Goal: Task Accomplishment & Management: Manage account settings

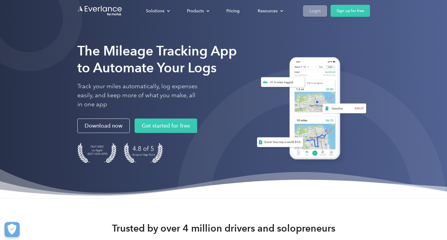
click at [313, 10] on div "Login" at bounding box center [314, 11] width 11 height 8
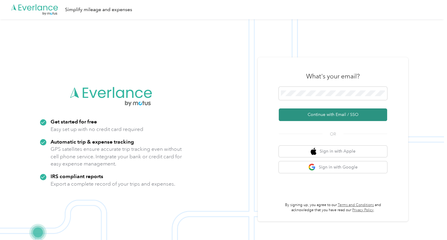
click at [305, 113] on button "Continue with Email / SSO" at bounding box center [333, 115] width 108 height 13
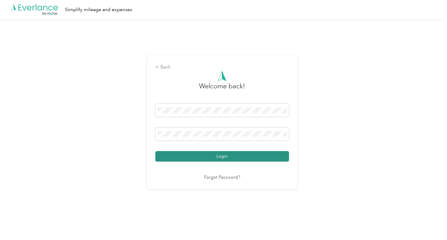
click at [245, 155] on button "Login" at bounding box center [222, 156] width 134 height 11
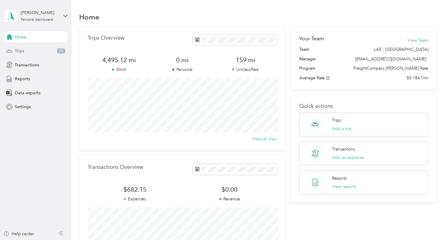
click at [32, 51] on div "Trips 20" at bounding box center [35, 51] width 63 height 11
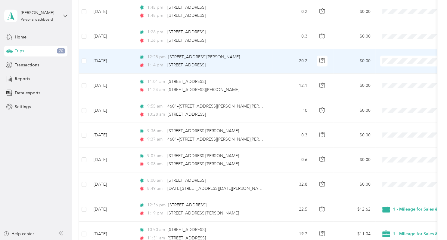
scroll to position [455, 0]
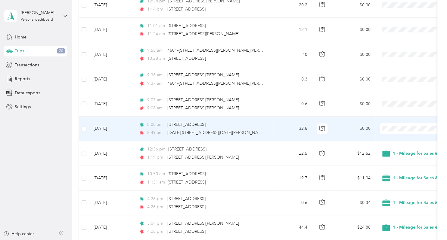
click at [276, 128] on td "32.8" at bounding box center [292, 129] width 40 height 25
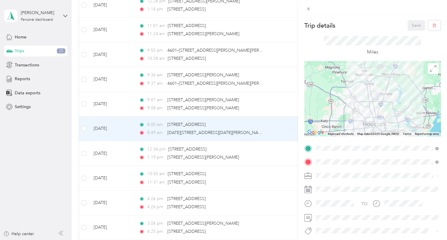
click at [326, 188] on li "1 - Mileage for Sales & FreightCompass Activities" at bounding box center [377, 186] width 127 height 11
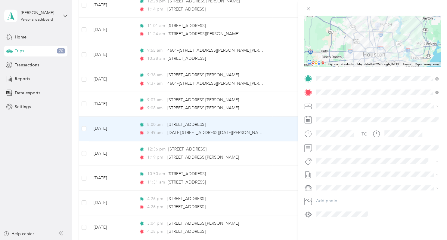
scroll to position [70, 0]
click at [329, 195] on li "[DATE] Bill Draft" at bounding box center [377, 194] width 127 height 10
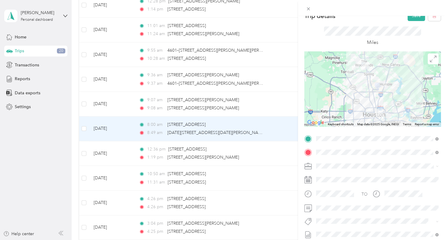
scroll to position [0, 0]
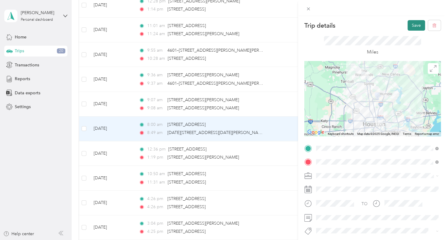
click at [415, 26] on button "Save" at bounding box center [415, 25] width 17 height 11
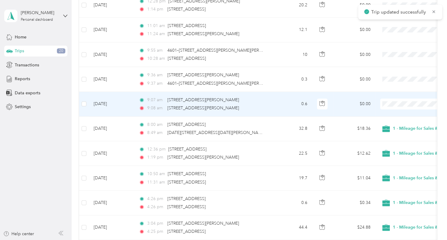
click at [334, 104] on td "$0.00" at bounding box center [354, 104] width 42 height 25
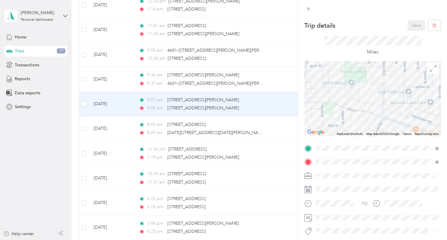
click at [334, 185] on span "1 - Mileage for Sales & FreightCompass Activities" at bounding box center [364, 186] width 93 height 5
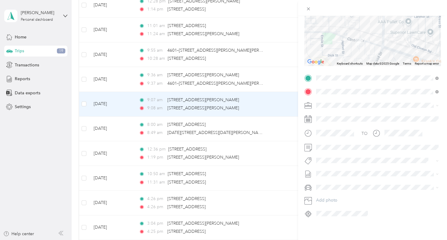
click at [335, 193] on span "[DATE] Bill" at bounding box center [326, 193] width 20 height 6
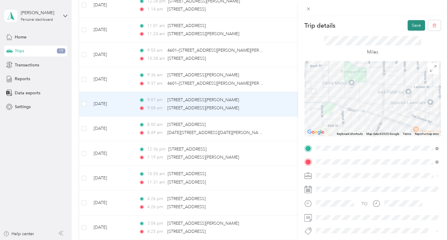
click at [414, 25] on button "Save" at bounding box center [415, 25] width 17 height 11
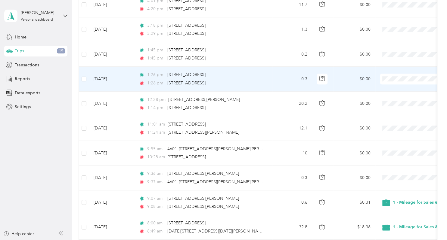
scroll to position [364, 0]
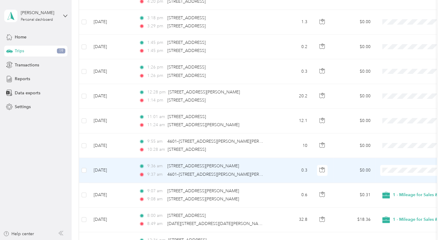
click at [343, 165] on td "$0.00" at bounding box center [354, 170] width 42 height 25
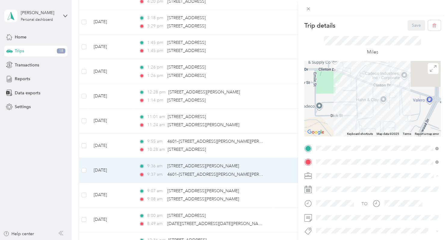
click at [336, 187] on li "1 - Mileage for Sales & FreightCompass Activities" at bounding box center [377, 186] width 127 height 11
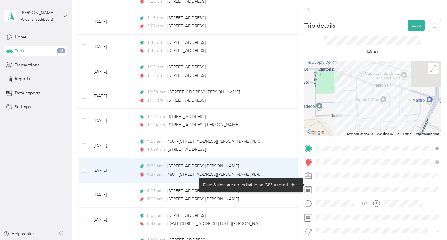
scroll to position [70, 0]
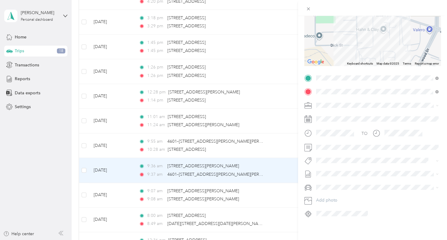
click at [336, 193] on span "[DATE] Bill" at bounding box center [326, 192] width 20 height 6
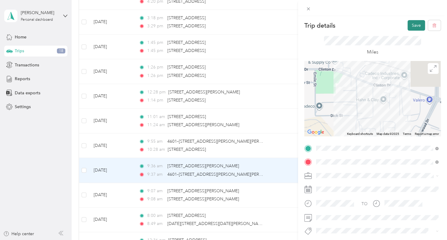
click at [415, 27] on button "Save" at bounding box center [415, 25] width 17 height 11
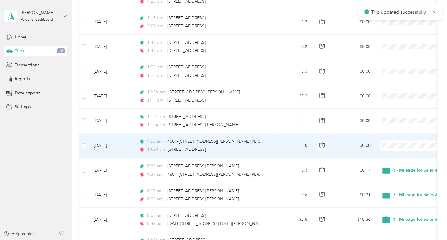
click at [340, 144] on td "$0.00" at bounding box center [354, 146] width 42 height 25
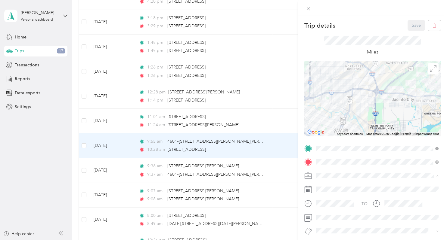
click at [333, 186] on span "1 - Mileage for Sales & FreightCompass Activities" at bounding box center [364, 186] width 93 height 5
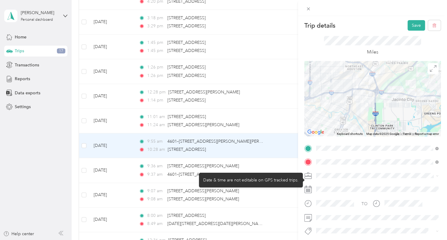
scroll to position [70, 0]
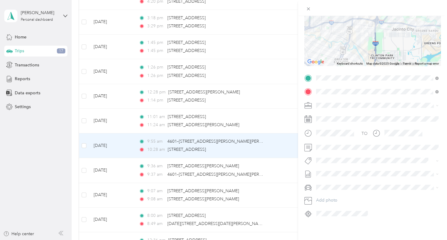
click at [336, 193] on span "[DATE] Bill" at bounding box center [326, 193] width 20 height 6
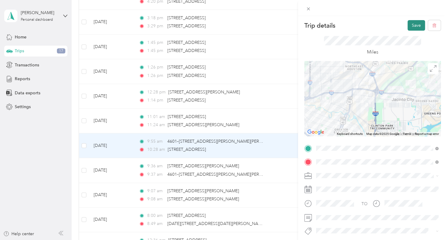
click at [416, 23] on button "Save" at bounding box center [415, 25] width 17 height 11
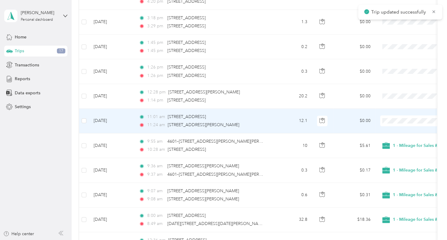
click at [330, 114] on td at bounding box center [322, 121] width 21 height 25
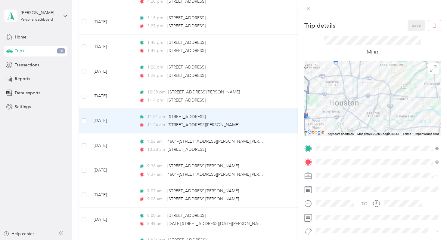
click at [332, 186] on span "1 - Mileage for Sales & FreightCompass Activities" at bounding box center [364, 185] width 93 height 5
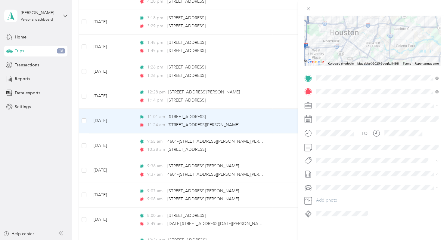
click at [340, 194] on li "[DATE] Bill Draft" at bounding box center [377, 194] width 127 height 10
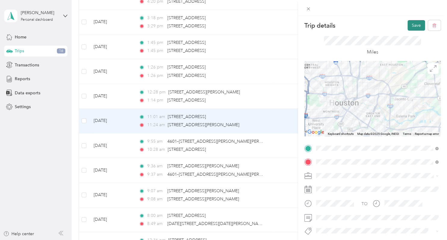
click at [412, 23] on button "Save" at bounding box center [415, 25] width 17 height 11
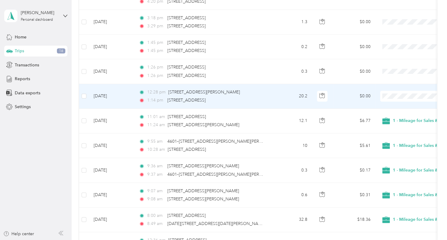
click at [344, 91] on td "$0.00" at bounding box center [354, 96] width 42 height 25
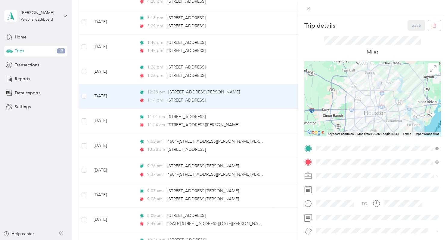
click at [332, 185] on span "1 - Mileage for Sales & FreightCompass Activities" at bounding box center [364, 185] width 93 height 5
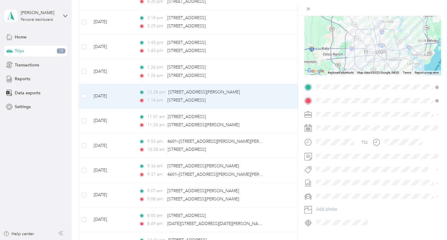
scroll to position [70, 0]
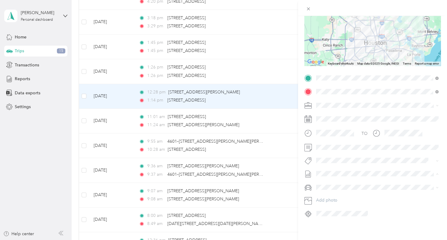
click at [335, 192] on span "[DATE] Bill" at bounding box center [326, 193] width 20 height 6
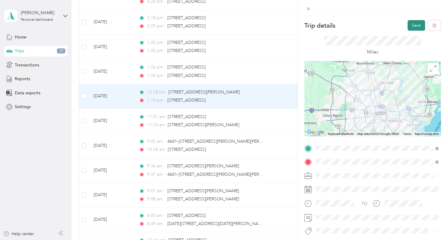
click at [414, 24] on button "Save" at bounding box center [415, 25] width 17 height 11
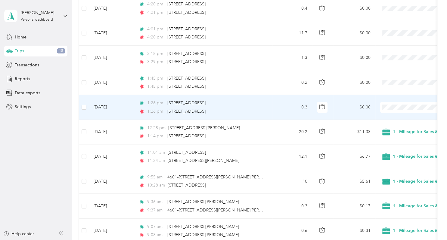
scroll to position [273, 0]
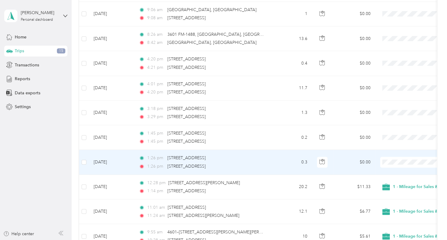
click at [349, 157] on td "$0.00" at bounding box center [354, 162] width 42 height 25
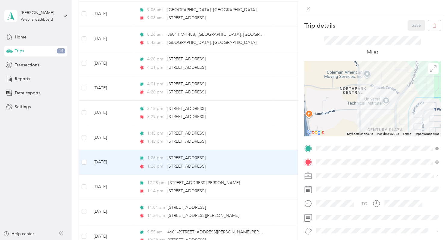
click at [340, 185] on span "1 - Mileage for Sales & FreightCompass Activities" at bounding box center [364, 186] width 93 height 5
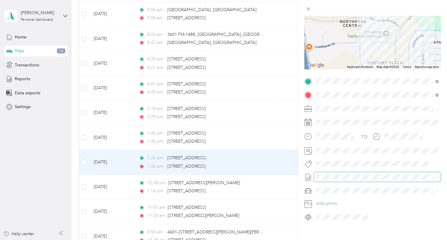
scroll to position [70, 0]
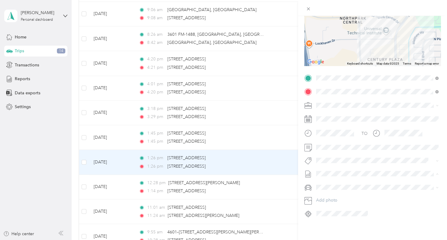
click at [332, 194] on span "[DATE] Bill" at bounding box center [326, 193] width 20 height 6
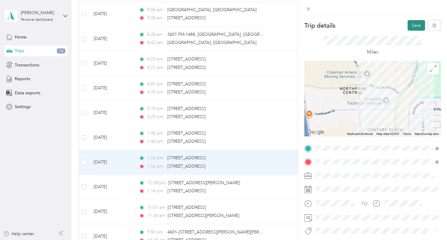
click at [417, 25] on button "Save" at bounding box center [415, 25] width 17 height 11
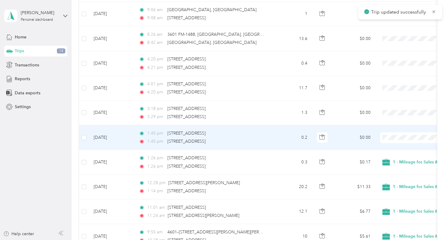
click at [344, 135] on td "$0.00" at bounding box center [354, 137] width 42 height 25
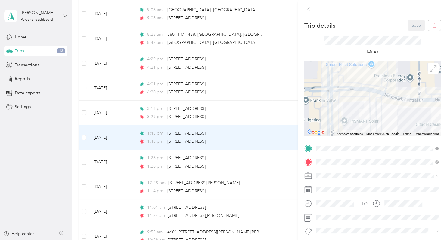
click at [334, 187] on li "1 - Mileage for Sales & FreightCompass Activities" at bounding box center [377, 186] width 127 height 11
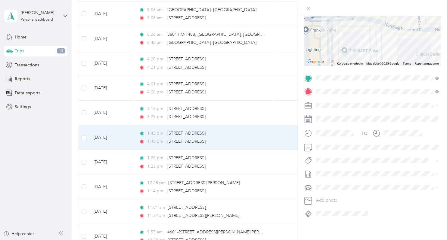
click at [333, 191] on span "[DATE] Bill" at bounding box center [326, 193] width 20 height 6
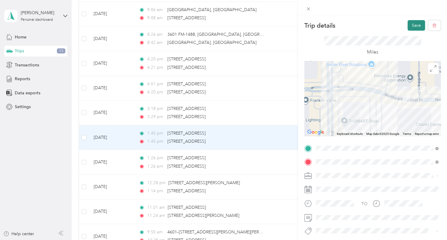
click at [416, 23] on button "Save" at bounding box center [415, 25] width 17 height 11
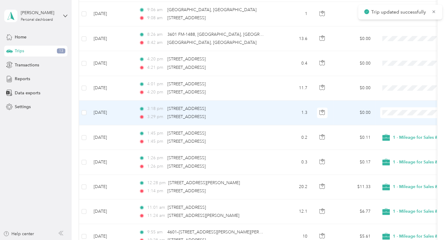
click at [341, 109] on td "$0.00" at bounding box center [354, 113] width 42 height 25
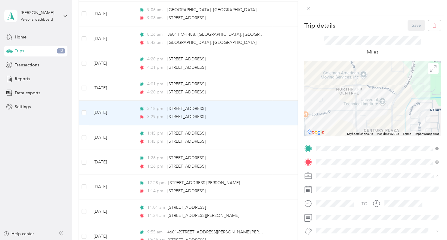
click at [335, 186] on div "1 - Mileage for Sales & FreightCompass Activities" at bounding box center [377, 186] width 118 height 6
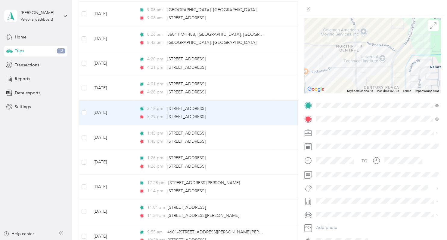
scroll to position [70, 0]
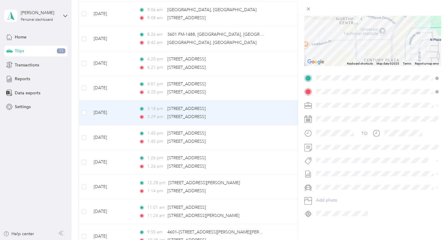
click at [336, 192] on span "[DATE] Bill" at bounding box center [326, 193] width 20 height 6
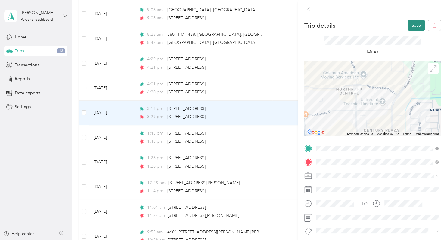
click at [418, 26] on button "Save" at bounding box center [415, 25] width 17 height 11
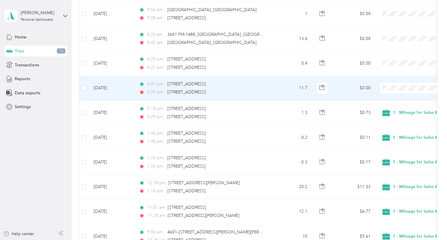
click at [342, 82] on td "$0.00" at bounding box center [354, 88] width 42 height 25
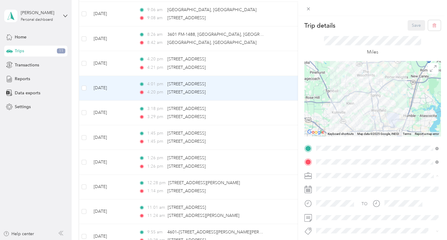
click at [331, 185] on span "1 - Mileage for Sales & FreightCompass Activities" at bounding box center [364, 186] width 93 height 5
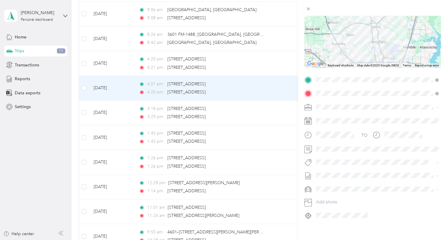
scroll to position [70, 0]
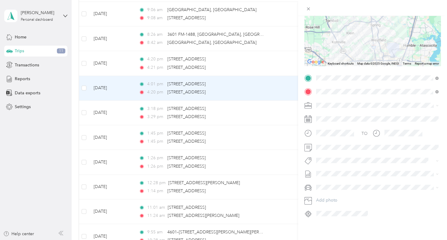
click at [335, 193] on span "[DATE] Bill" at bounding box center [326, 193] width 20 height 6
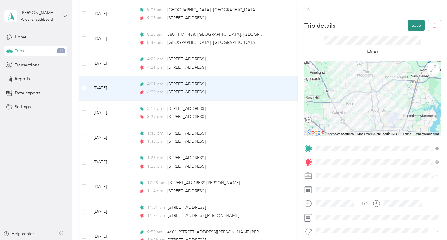
click at [413, 26] on button "Save" at bounding box center [415, 25] width 17 height 11
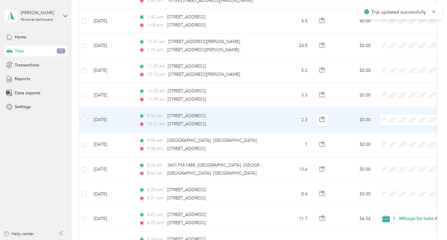
scroll to position [152, 0]
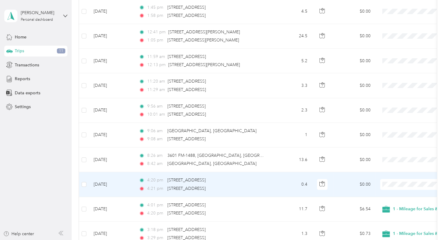
click at [288, 180] on td "0.4" at bounding box center [292, 184] width 40 height 25
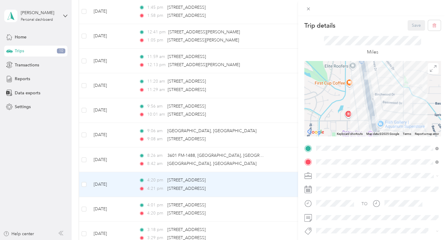
click at [324, 184] on span "1 - Mileage for Sales & FreightCompass Activities" at bounding box center [364, 184] width 93 height 5
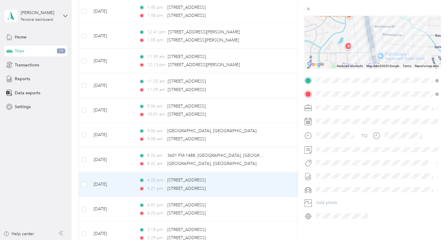
scroll to position [70, 0]
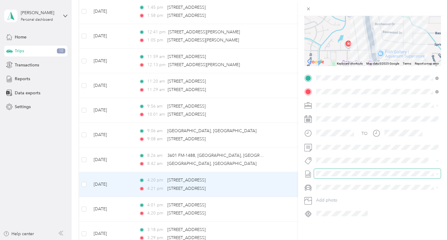
click at [329, 177] on span at bounding box center [377, 174] width 127 height 10
click at [327, 193] on span "[DATE] Bill" at bounding box center [326, 193] width 20 height 6
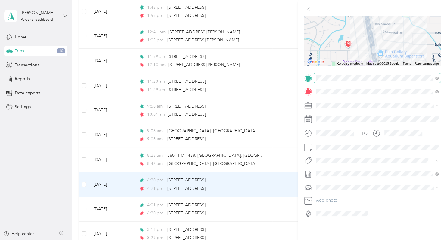
scroll to position [0, 0]
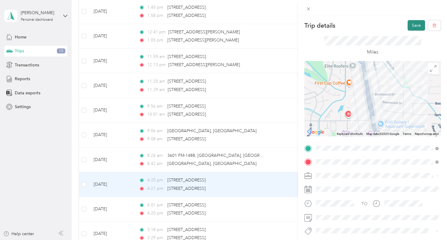
click at [416, 25] on button "Save" at bounding box center [415, 25] width 17 height 11
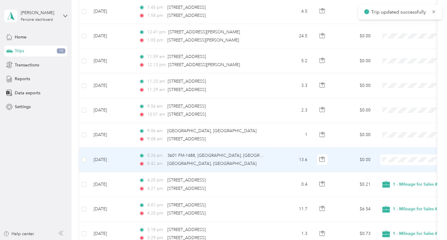
click at [274, 159] on td "13.6" at bounding box center [292, 160] width 40 height 25
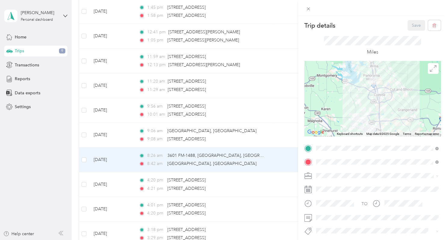
click at [332, 187] on li "1 - Mileage for Sales & FreightCompass Activities" at bounding box center [377, 183] width 127 height 11
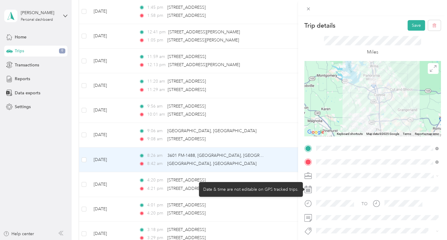
scroll to position [70, 0]
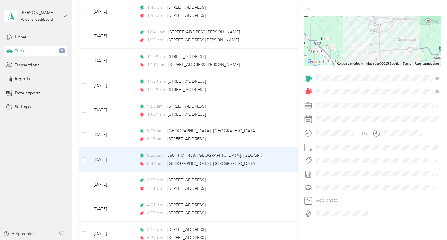
click at [333, 196] on ol "None [DATE] Bill Draft" at bounding box center [377, 188] width 127 height 19
click at [328, 193] on span "[DATE] Bill" at bounding box center [326, 193] width 20 height 6
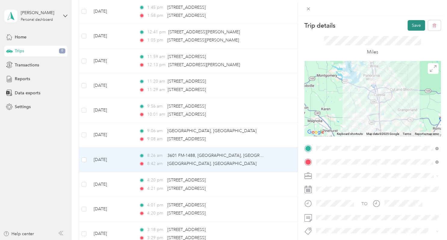
click at [416, 26] on button "Save" at bounding box center [415, 25] width 17 height 11
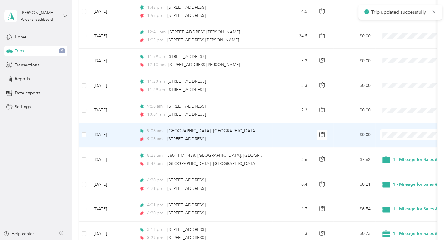
click at [338, 133] on td "$0.00" at bounding box center [354, 135] width 42 height 25
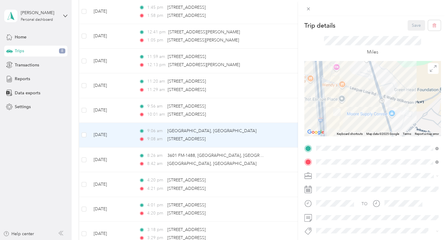
click at [332, 184] on span "1 - Mileage for Sales & FreightCompass Activities" at bounding box center [364, 186] width 93 height 5
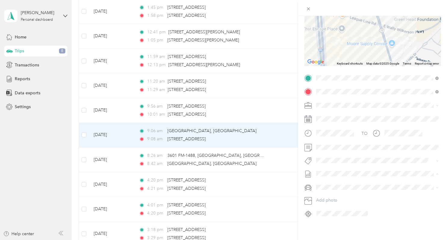
click at [332, 191] on span "[DATE] Bill" at bounding box center [326, 193] width 20 height 6
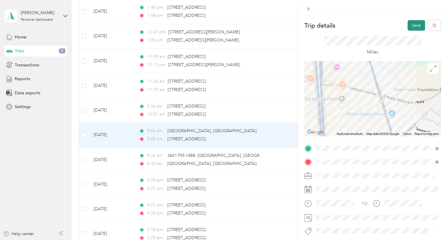
click at [415, 24] on button "Save" at bounding box center [415, 25] width 17 height 11
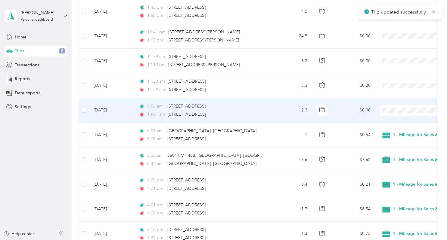
click at [340, 111] on td "$0.00" at bounding box center [354, 110] width 42 height 25
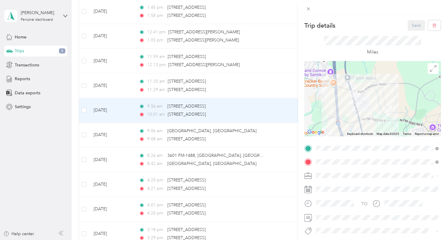
click at [329, 185] on span "1 - Mileage for Sales & FreightCompass Activities" at bounding box center [364, 186] width 93 height 5
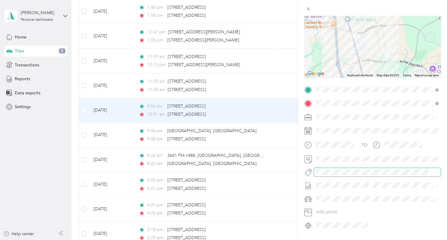
scroll to position [70, 0]
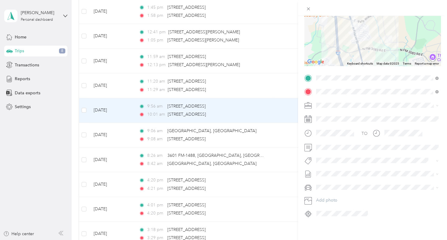
click at [333, 196] on li "[DATE] Bill Draft" at bounding box center [377, 191] width 127 height 10
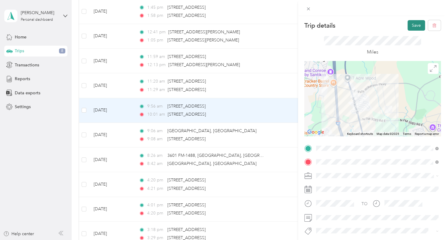
click at [415, 22] on button "Save" at bounding box center [415, 25] width 17 height 11
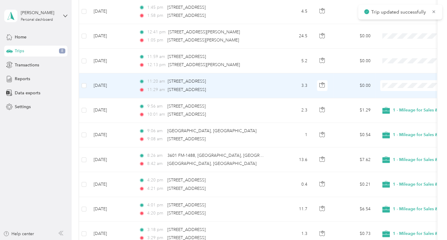
click at [341, 86] on td "$0.00" at bounding box center [354, 85] width 42 height 25
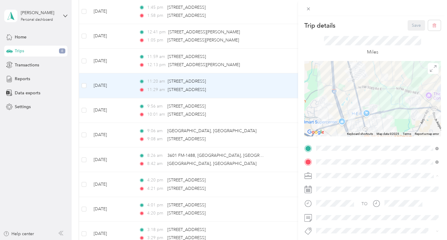
click at [339, 187] on li "1 - Mileage for Sales & FreightCompass Activities" at bounding box center [377, 186] width 127 height 11
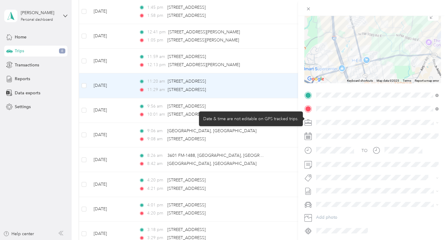
scroll to position [70, 0]
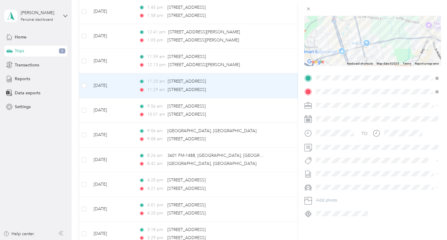
click at [336, 193] on span "[DATE] Bill" at bounding box center [326, 193] width 20 height 6
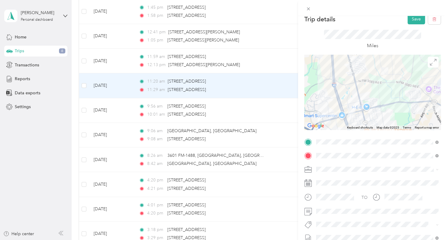
scroll to position [0, 0]
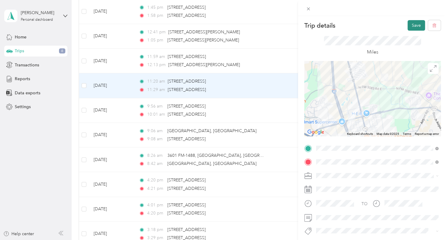
click at [418, 25] on button "Save" at bounding box center [415, 25] width 17 height 11
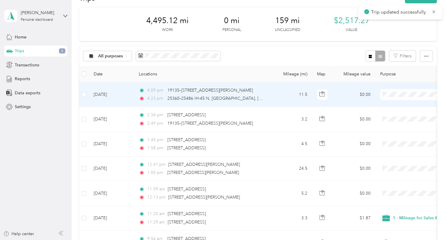
scroll to position [30, 0]
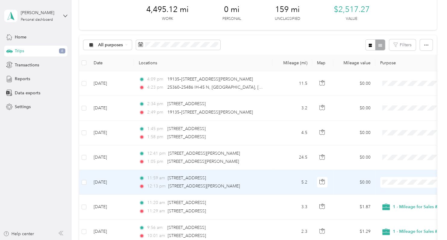
click at [343, 181] on td "$0.00" at bounding box center [354, 182] width 42 height 25
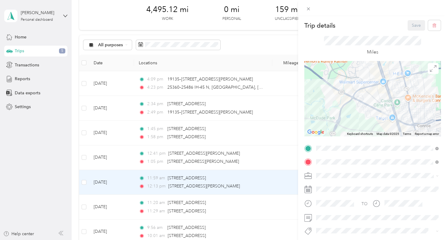
click at [326, 185] on span "1 - Mileage for Sales & FreightCompass Activities" at bounding box center [364, 184] width 93 height 5
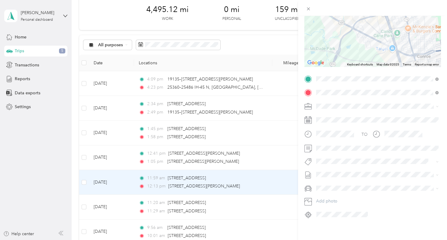
scroll to position [70, 0]
click at [330, 193] on span "[DATE] Bill" at bounding box center [326, 193] width 20 height 6
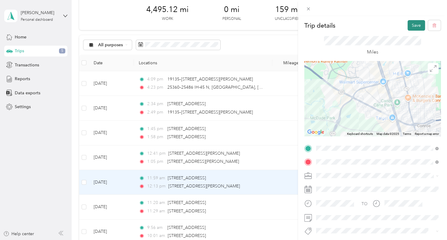
click at [412, 24] on button "Save" at bounding box center [415, 25] width 17 height 11
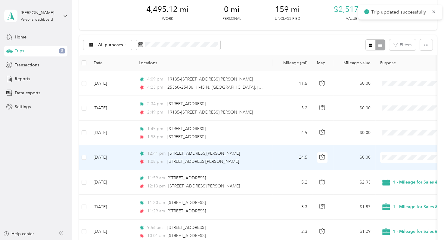
click at [335, 159] on td "$0.00" at bounding box center [354, 158] width 42 height 25
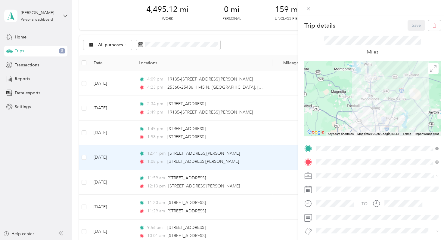
click at [333, 184] on div "1 - Mileage for Sales & FreightCompass Activities" at bounding box center [377, 183] width 118 height 6
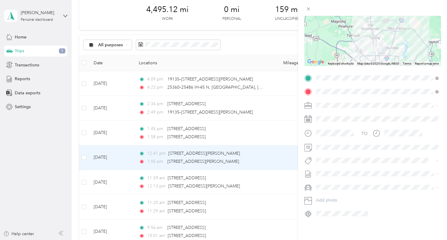
click at [335, 193] on span "[DATE] Bill" at bounding box center [326, 192] width 20 height 6
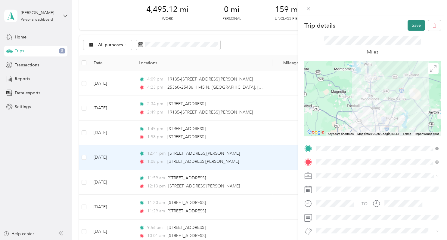
click at [418, 26] on button "Save" at bounding box center [415, 25] width 17 height 11
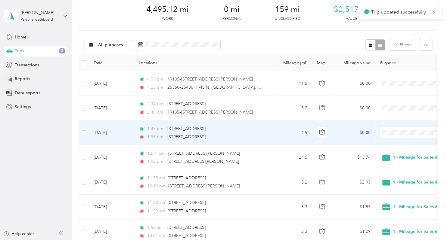
click at [341, 125] on td "$0.00" at bounding box center [354, 133] width 42 height 25
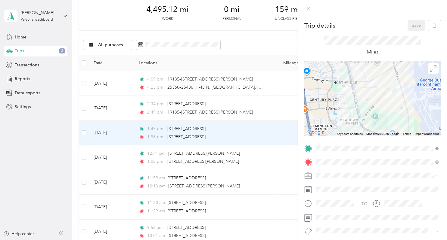
click at [336, 184] on span "1 - Mileage for Sales & FreightCompass Activities" at bounding box center [364, 183] width 93 height 5
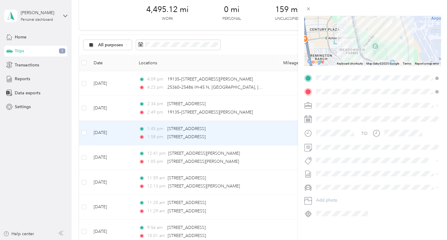
click at [333, 192] on span "[DATE] Bill" at bounding box center [326, 193] width 20 height 6
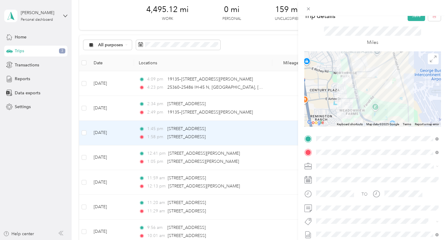
scroll to position [0, 0]
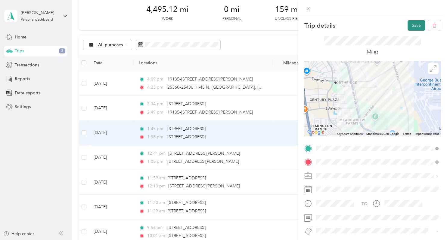
click at [416, 27] on button "Save" at bounding box center [415, 25] width 17 height 11
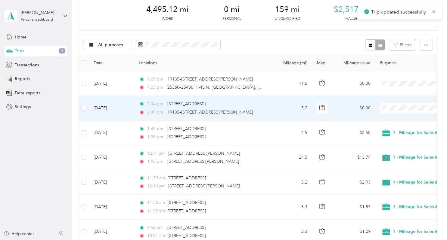
click at [336, 105] on td "$0.00" at bounding box center [354, 108] width 42 height 25
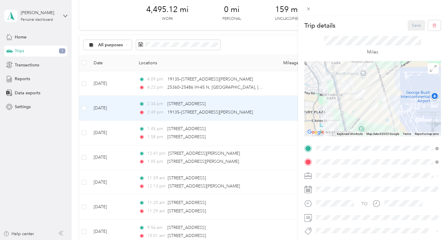
click at [326, 184] on span "1 - Mileage for Sales & FreightCompass Activities" at bounding box center [364, 184] width 93 height 5
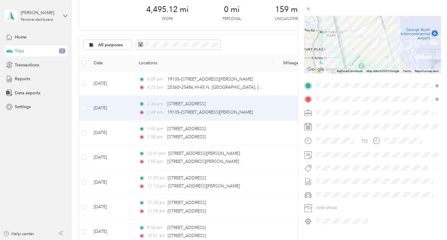
scroll to position [70, 0]
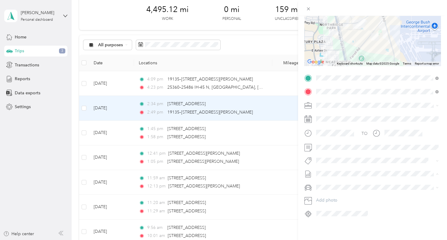
click at [329, 195] on li "[DATE] Bill Draft" at bounding box center [377, 194] width 127 height 10
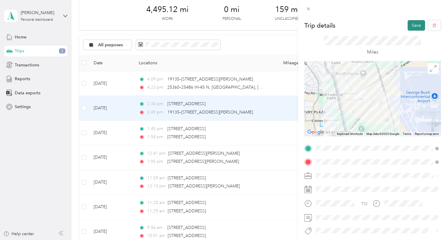
click at [414, 26] on button "Save" at bounding box center [415, 25] width 17 height 11
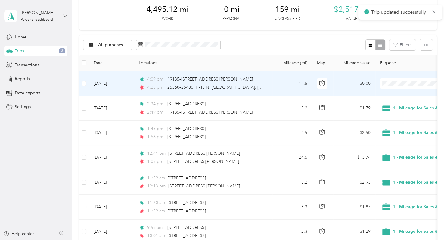
click at [335, 85] on td "$0.00" at bounding box center [354, 83] width 42 height 25
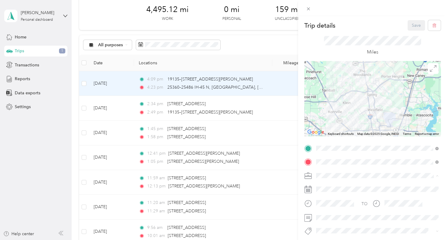
click at [334, 185] on span "1 - Mileage for Sales & FreightCompass Activities" at bounding box center [364, 186] width 93 height 5
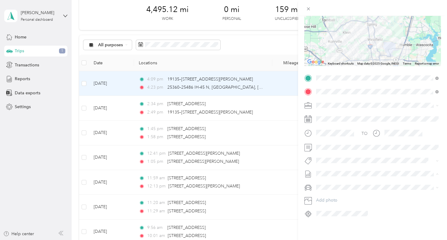
click at [336, 192] on span "[DATE] Bill" at bounding box center [326, 193] width 20 height 6
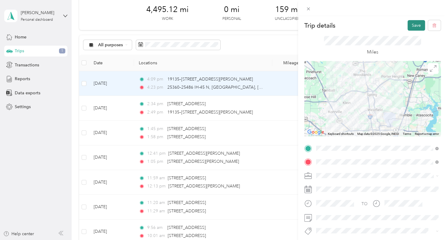
click at [411, 25] on button "Save" at bounding box center [415, 25] width 17 height 11
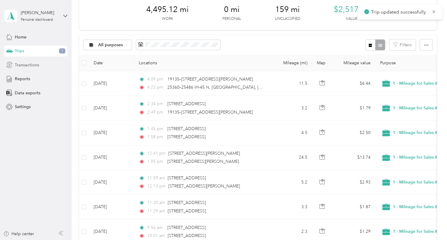
click at [33, 63] on span "Transactions" at bounding box center [27, 65] width 24 height 6
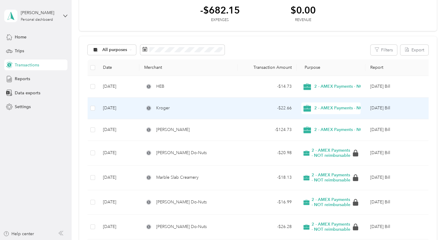
click at [211, 108] on div "Kroger" at bounding box center [188, 108] width 89 height 7
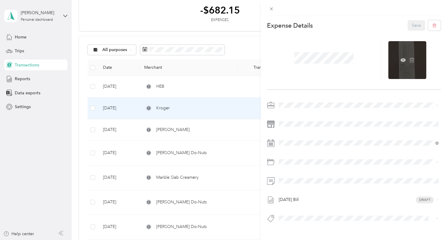
click at [410, 70] on div at bounding box center [407, 60] width 38 height 38
click at [404, 61] on icon at bounding box center [402, 59] width 5 height 5
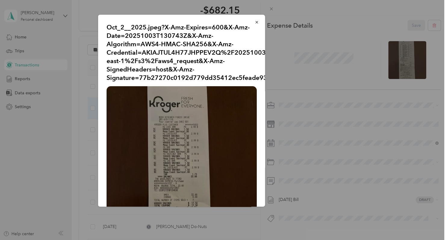
click at [295, 9] on div at bounding box center [223, 120] width 447 height 240
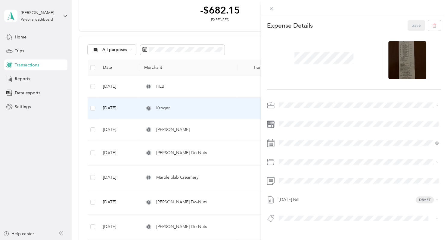
scroll to position [30, 0]
click at [163, 87] on div "This expense cannot be edited because it is either under review, approved, or p…" at bounding box center [223, 120] width 447 height 240
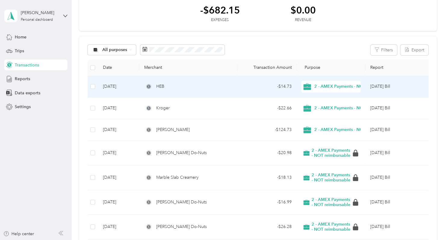
click at [261, 85] on div "- $14.73" at bounding box center [266, 86] width 49 height 7
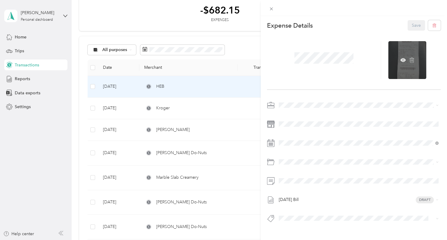
click at [402, 69] on div at bounding box center [407, 60] width 38 height 38
click at [401, 60] on icon at bounding box center [402, 60] width 5 height 4
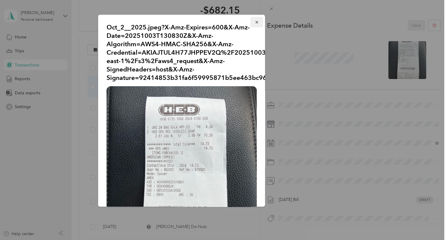
click at [255, 22] on icon "button" at bounding box center [256, 22] width 4 height 4
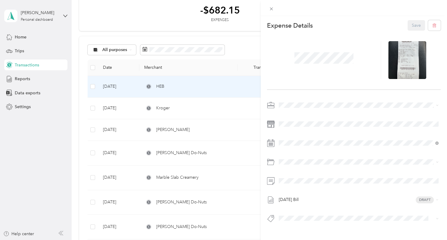
scroll to position [30, 0]
click at [22, 37] on div "This expense cannot be edited because it is either under review, approved, or p…" at bounding box center [223, 120] width 447 height 240
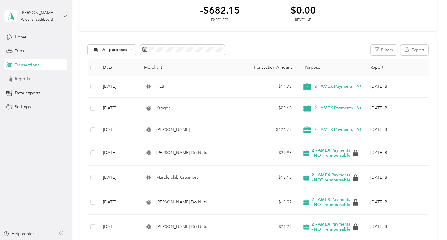
click at [21, 79] on span "Reports" at bounding box center [22, 79] width 15 height 6
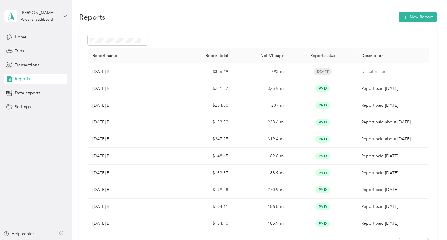
click at [300, 5] on div "Reports New Report Report name Report total Net Mileage Report status Descripti…" at bounding box center [258, 145] width 372 height 290
click at [412, 18] on button "New Report" at bounding box center [418, 17] width 38 height 11
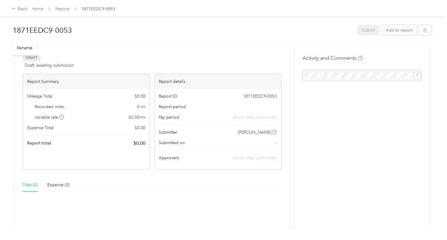
click at [75, 27] on h1 "1871EEDC9-0053" at bounding box center [183, 30] width 340 height 14
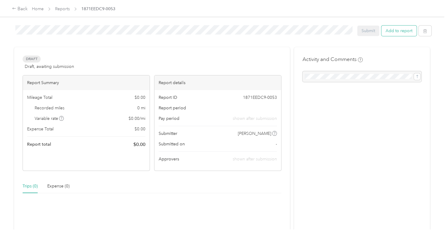
click at [400, 31] on button "Add to report" at bounding box center [398, 31] width 35 height 11
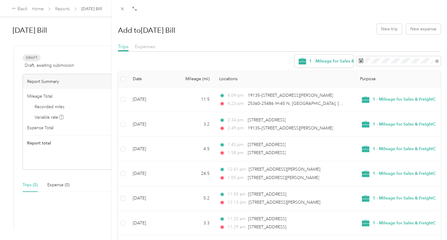
click at [64, 8] on div "Add to [DATE] Bill New trip New expense Trips Expenses 1 - Mileage for Sales & …" at bounding box center [223, 120] width 447 height 240
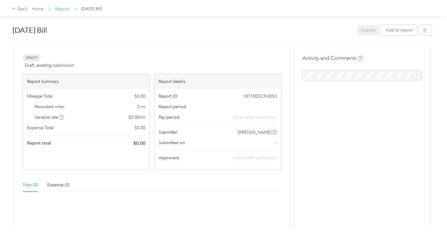
click at [57, 10] on link "Reports" at bounding box center [62, 8] width 15 height 5
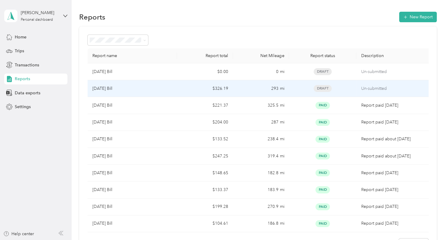
click at [112, 87] on p "[DATE] Bill" at bounding box center [102, 88] width 20 height 7
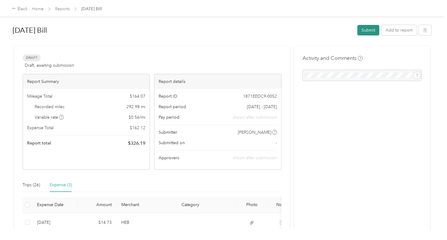
click at [370, 30] on button "Submit" at bounding box center [368, 30] width 22 height 11
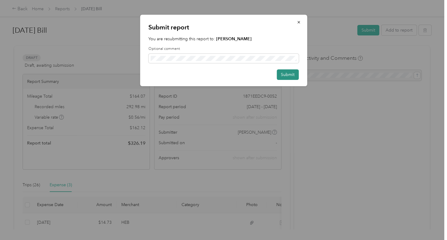
click at [286, 74] on button "Submit" at bounding box center [287, 74] width 22 height 11
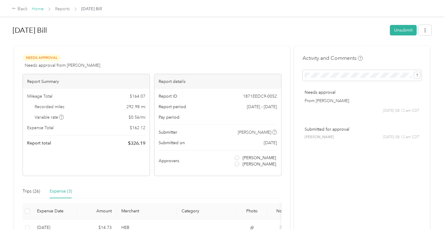
click at [43, 9] on link "Home" at bounding box center [38, 8] width 12 height 5
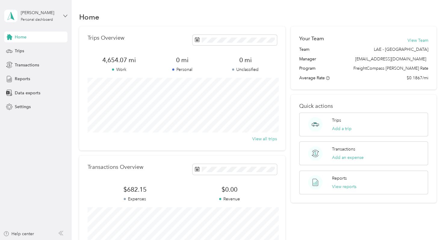
click at [65, 16] on icon at bounding box center [65, 16] width 4 height 4
click at [28, 51] on div "Log out" at bounding box center [67, 49] width 118 height 11
